Goal: Task Accomplishment & Management: Manage account settings

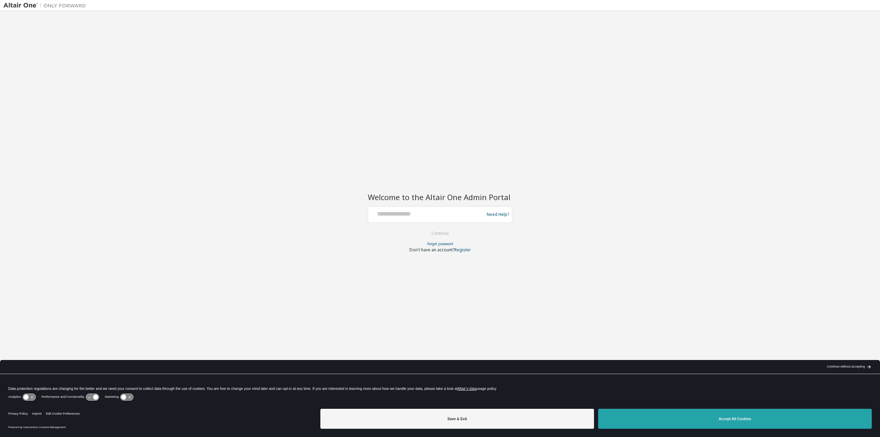
click at [728, 413] on button "Accept All Cookies" at bounding box center [735, 419] width 274 height 20
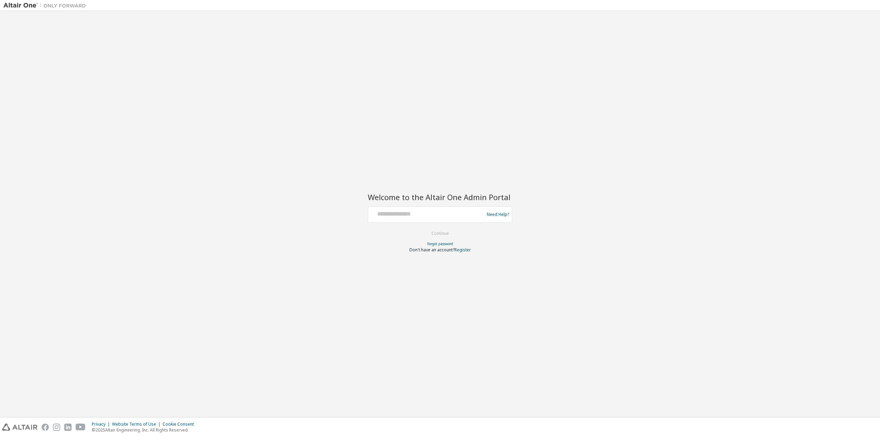
click at [464, 220] on div at bounding box center [427, 214] width 112 height 13
click at [424, 215] on input "text" at bounding box center [427, 213] width 112 height 10
type input "**********"
click at [440, 236] on button "Continue" at bounding box center [440, 233] width 32 height 10
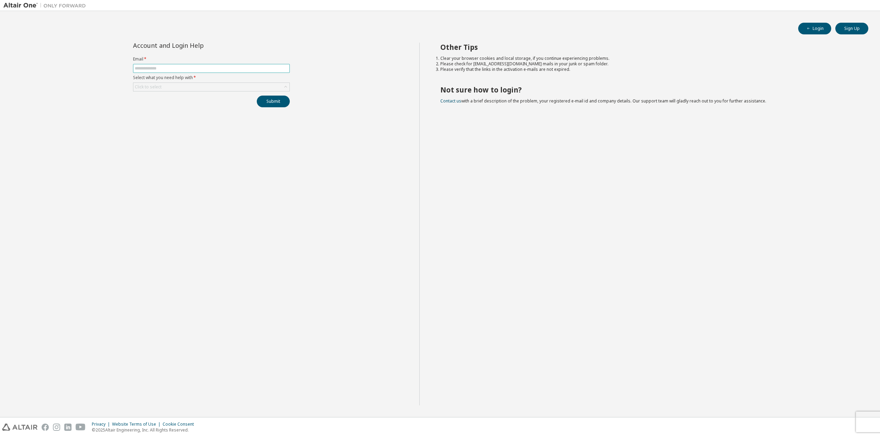
click at [215, 64] on span at bounding box center [211, 68] width 157 height 9
click at [214, 72] on span at bounding box center [211, 68] width 157 height 9
click at [226, 68] on input "text" at bounding box center [211, 68] width 153 height 5
type input "**********"
click at [217, 85] on div "Click to select" at bounding box center [211, 87] width 156 height 8
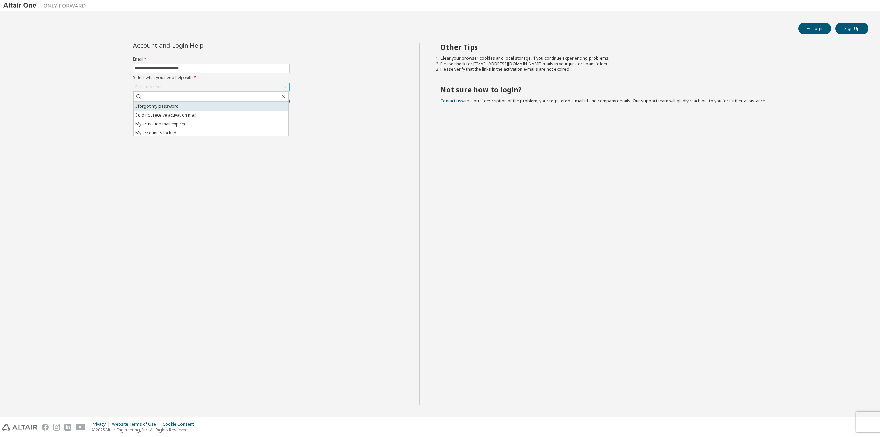
click at [216, 104] on li "I forgot my password" at bounding box center [211, 106] width 155 height 9
click at [285, 102] on button "Submit" at bounding box center [273, 102] width 33 height 12
